Goal: Entertainment & Leisure: Consume media (video, audio)

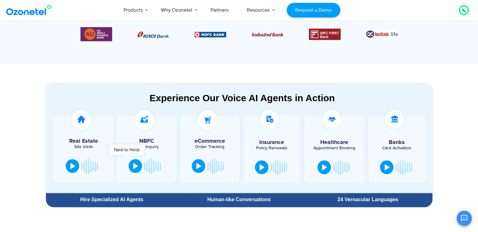
scroll to position [287, 0]
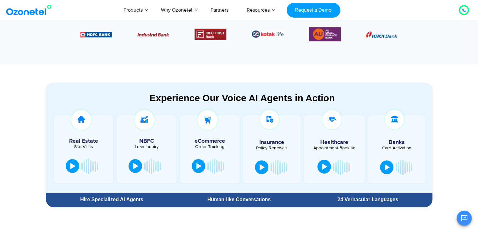
click at [324, 169] on div at bounding box center [324, 166] width 5 height 6
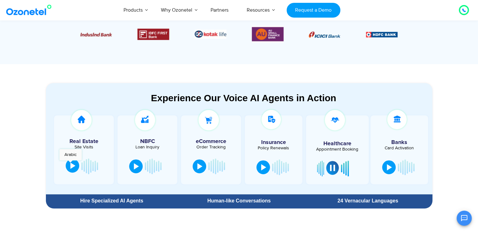
click at [70, 163] on div at bounding box center [72, 166] width 5 height 6
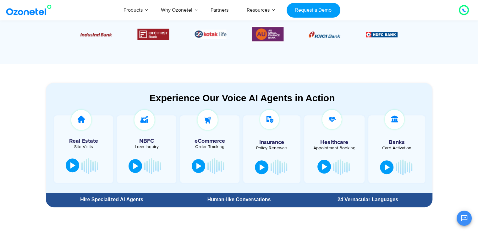
click at [70, 163] on div at bounding box center [72, 165] width 5 height 6
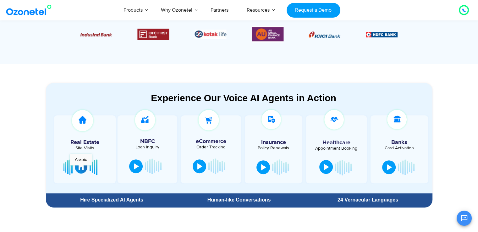
click at [81, 168] on div at bounding box center [81, 166] width 5 height 6
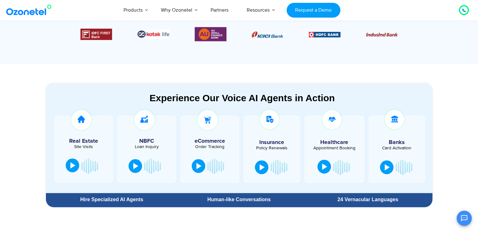
click at [30, 130] on section "Experience Our Voice AI Agents in Action Real Estate Site Visits NBFC Loan Inqu…" at bounding box center [239, 137] width 478 height 146
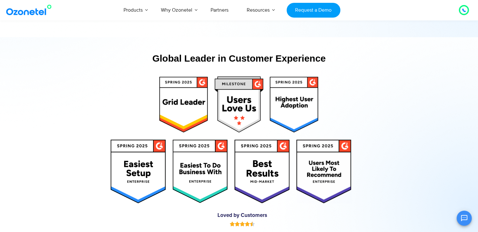
scroll to position [3092, 0]
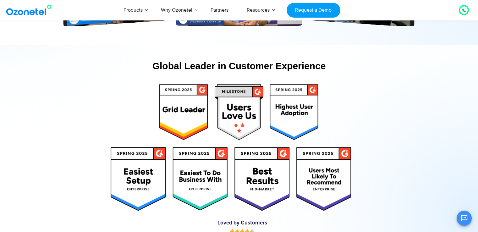
click at [272, 183] on img at bounding box center [262, 179] width 56 height 64
